Goal: Transaction & Acquisition: Obtain resource

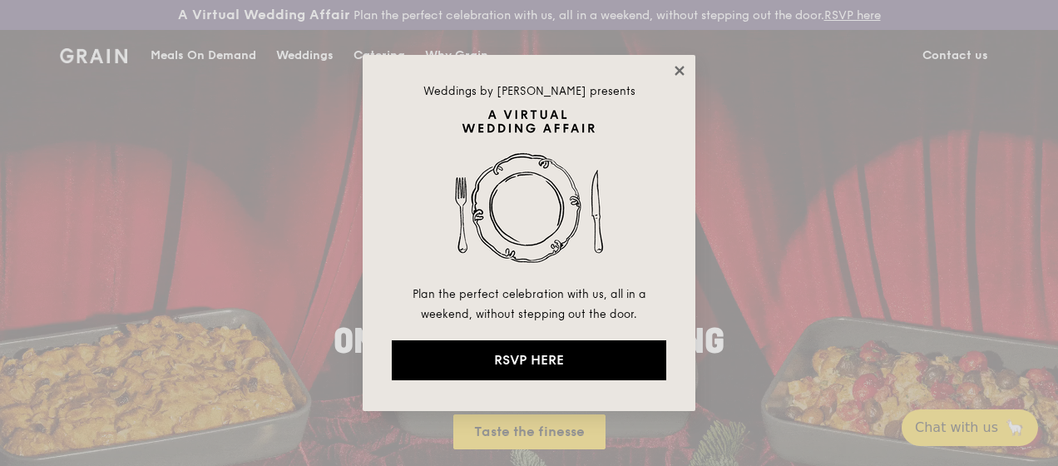
click at [676, 71] on icon at bounding box center [679, 70] width 15 height 15
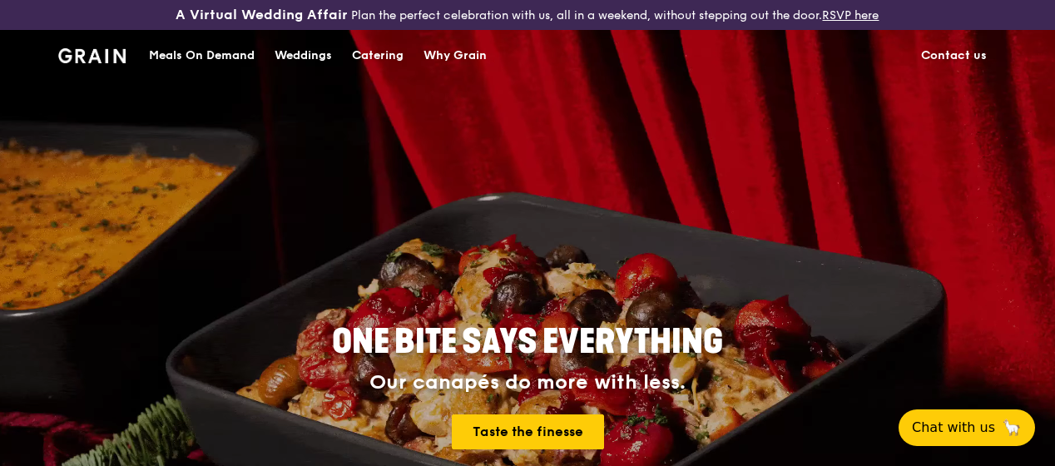
click at [382, 65] on div "Catering" at bounding box center [378, 56] width 52 height 50
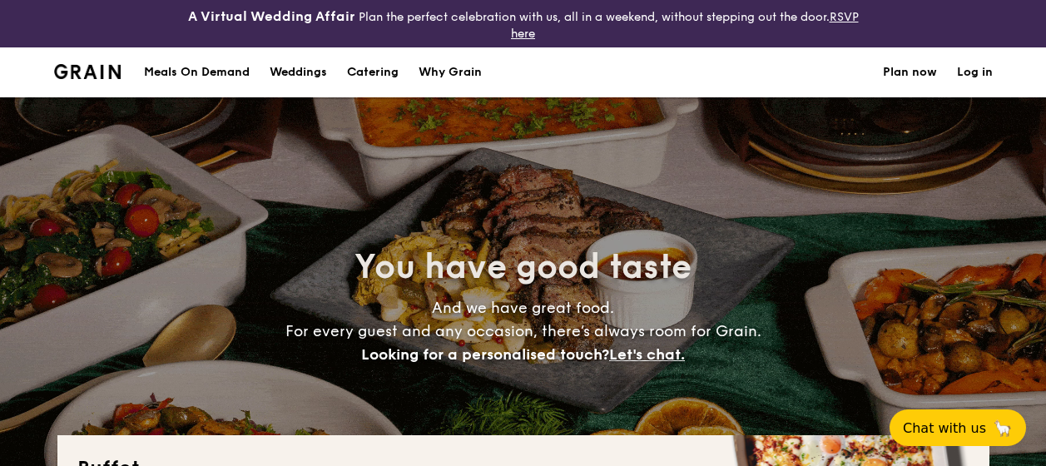
select select
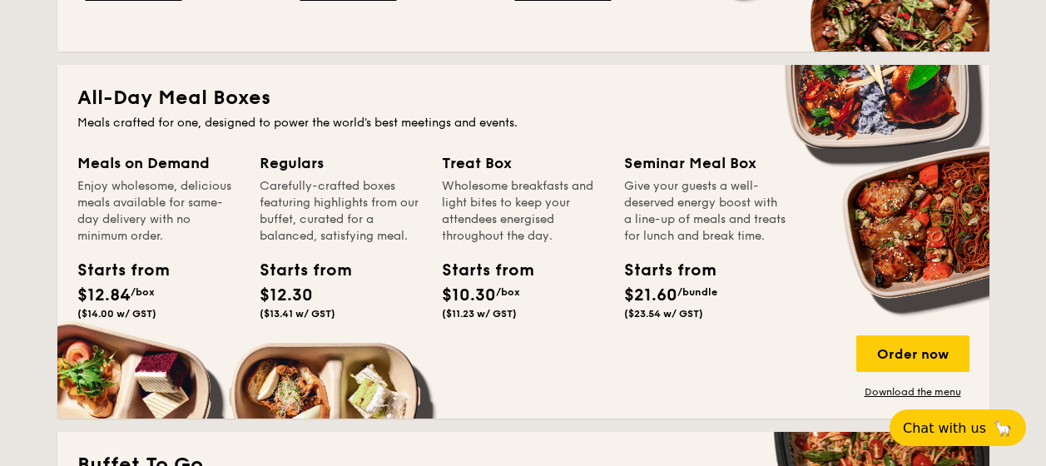
scroll to position [749, 0]
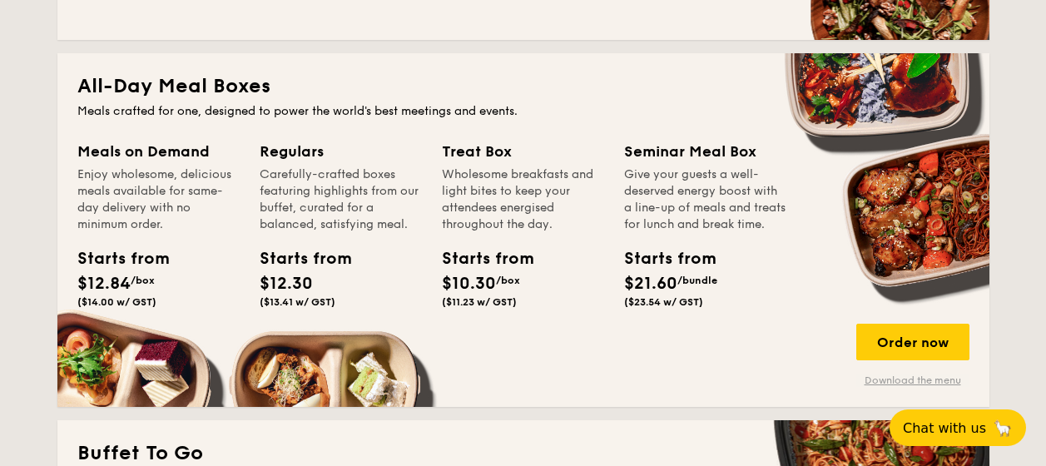
click at [885, 384] on link "Download the menu" at bounding box center [912, 380] width 113 height 13
